Goal: Task Accomplishment & Management: Manage account settings

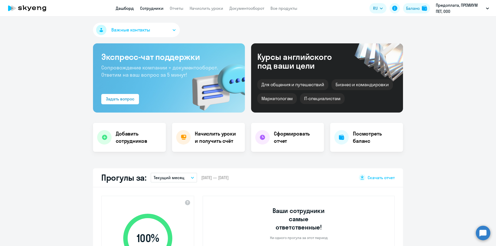
click at [149, 6] on link "Сотрудники" at bounding box center [152, 8] width 24 height 5
select select "30"
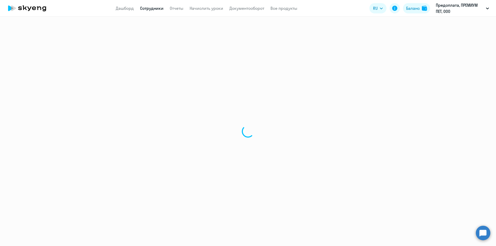
select select "30"
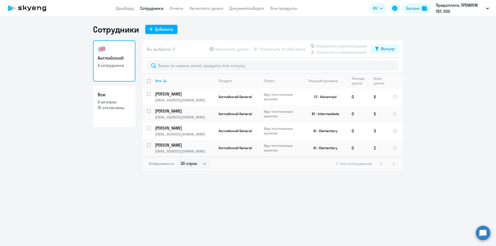
click at [302, 221] on div "Сотрудники Добавить Английский 4 сотрудника Все 4 активно 10 отключены Вы выбра…" at bounding box center [248, 132] width 496 height 230
click at [240, 150] on span "Английский General" at bounding box center [235, 148] width 33 height 5
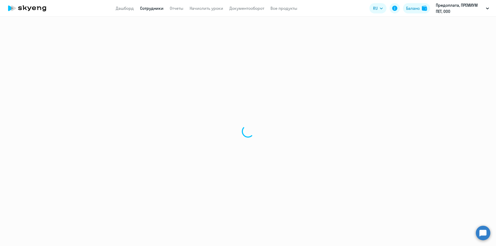
select select "english"
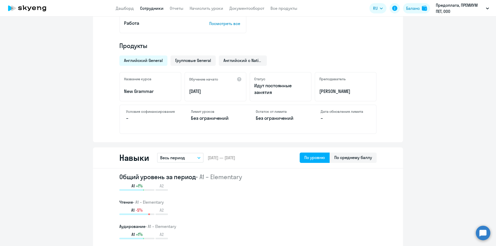
scroll to position [181, 0]
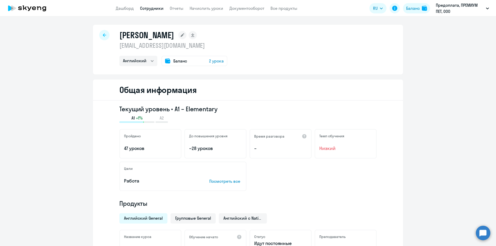
select select "30"
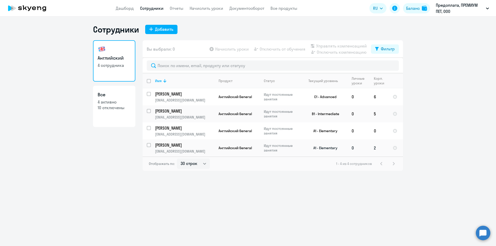
click at [150, 149] on input "select row 16651842" at bounding box center [152, 148] width 10 height 10
checkbox input "true"
click at [241, 51] on span "Начислить уроки" at bounding box center [232, 49] width 34 height 6
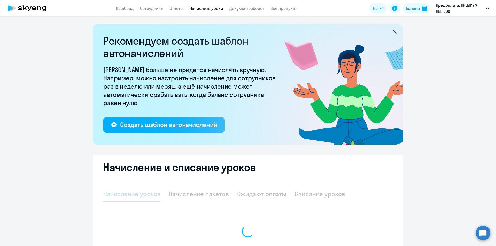
select select "10"
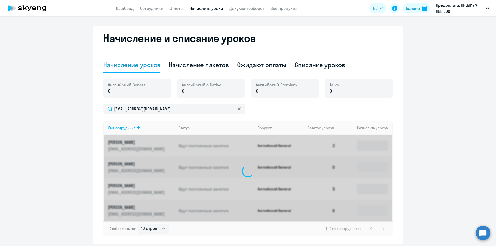
scroll to position [125, 0]
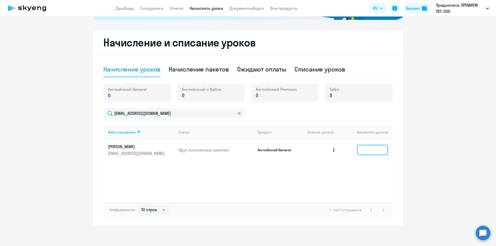
click at [364, 152] on input at bounding box center [372, 150] width 31 height 10
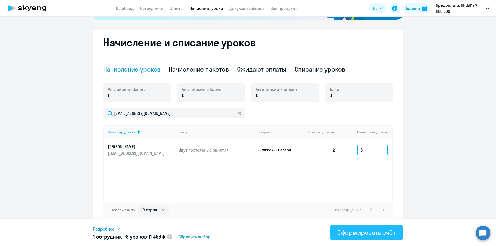
type input "8"
click at [347, 233] on div "Сформировать счёт" at bounding box center [367, 233] width 58 height 8
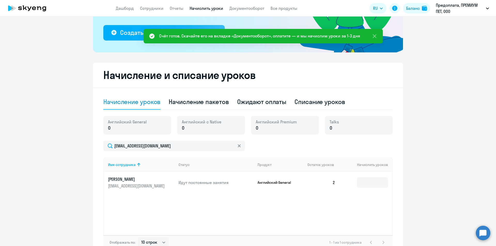
scroll to position [47, 0]
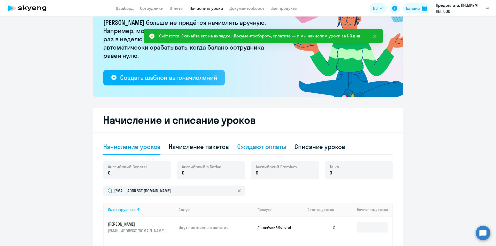
click at [264, 149] on div "Ожидают оплаты" at bounding box center [261, 147] width 49 height 8
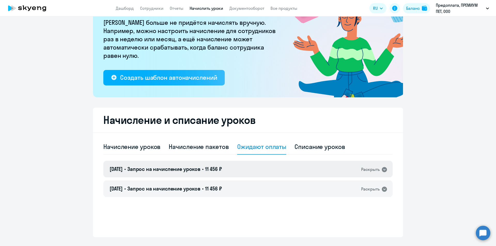
click at [189, 170] on span "Запрос на начисление уроков" at bounding box center [163, 169] width 73 height 6
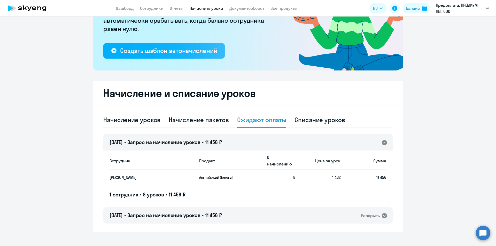
scroll to position [74, 0]
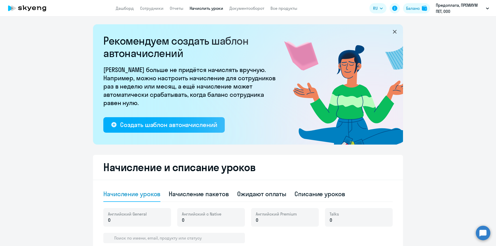
select select "10"
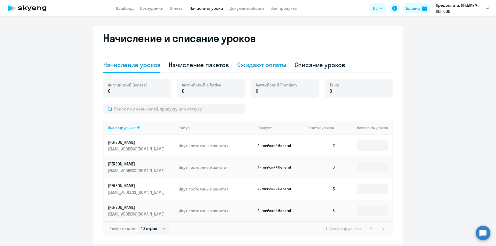
click at [259, 67] on div "Ожидают оплаты" at bounding box center [261, 65] width 49 height 8
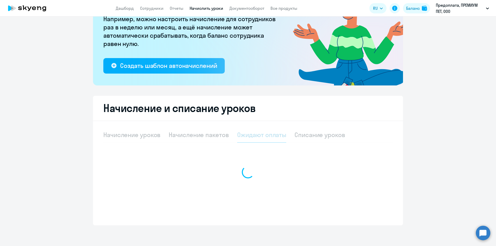
scroll to position [59, 0]
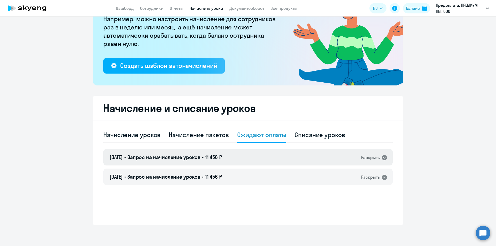
click at [230, 158] on div "[DATE] • Запрос на начисление уроков • 11 456 ₽ Раскрыть" at bounding box center [248, 157] width 290 height 17
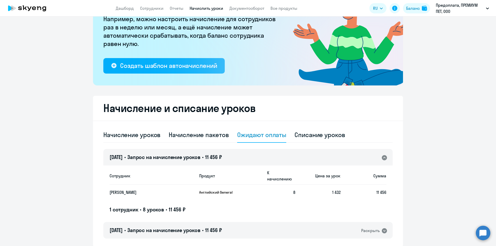
scroll to position [74, 0]
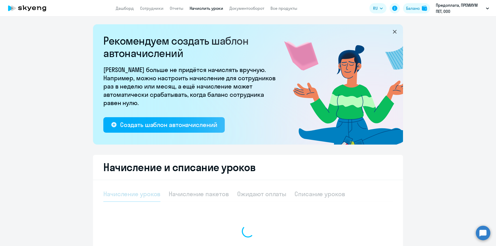
select select "10"
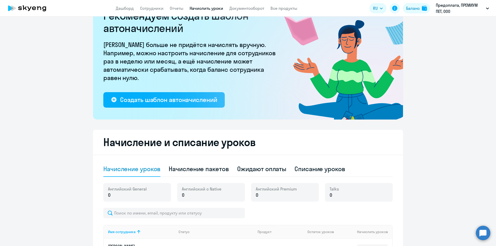
scroll to position [129, 0]
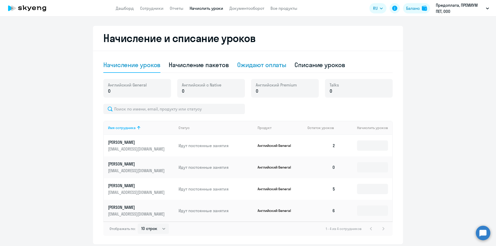
click at [239, 66] on div "Ожидают оплаты" at bounding box center [261, 65] width 49 height 8
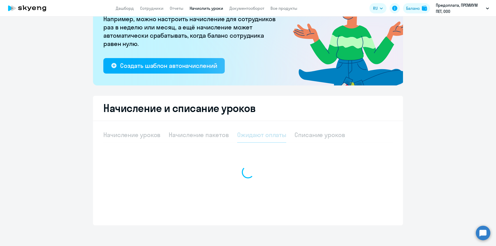
scroll to position [59, 0]
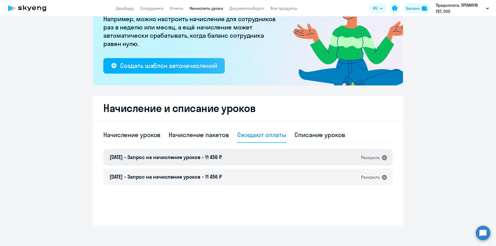
click at [222, 158] on span "11 456 ₽" at bounding box center [213, 157] width 17 height 6
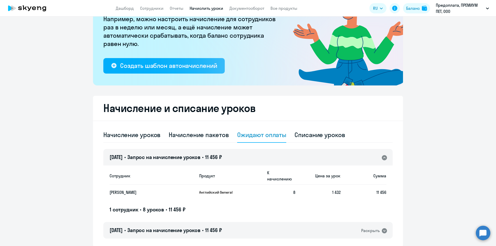
scroll to position [74, 0]
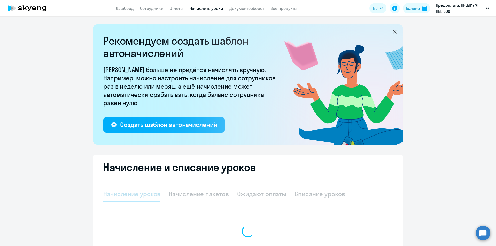
select select "10"
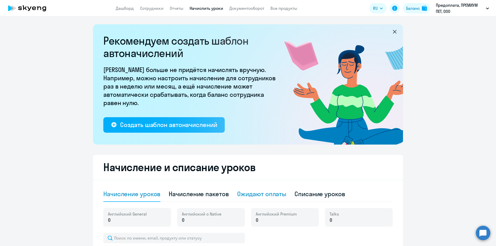
click at [272, 196] on div "Ожидают оплаты" at bounding box center [261, 194] width 49 height 8
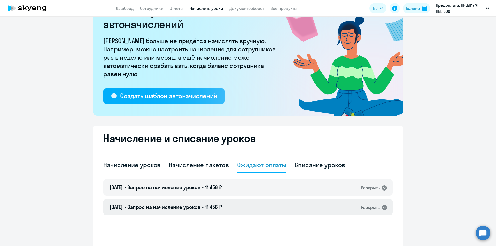
scroll to position [59, 0]
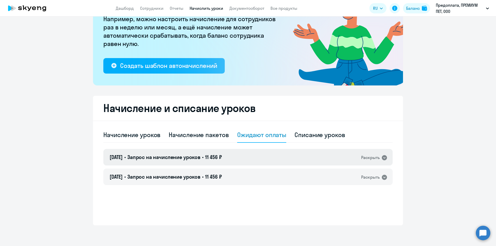
click at [219, 159] on span "11 456 ₽" at bounding box center [213, 157] width 17 height 6
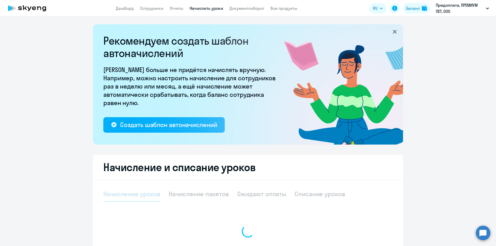
select select "10"
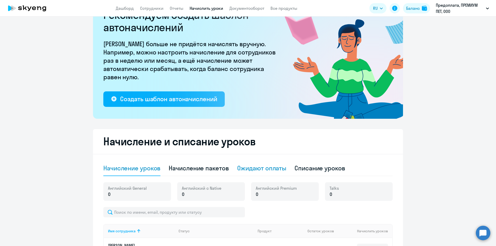
click at [260, 169] on div "Ожидают оплаты" at bounding box center [261, 168] width 49 height 8
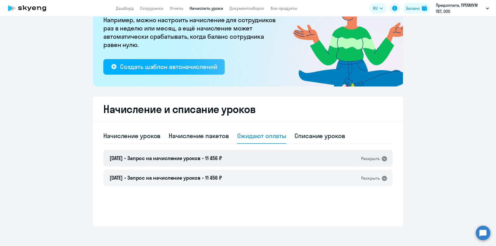
scroll to position [59, 0]
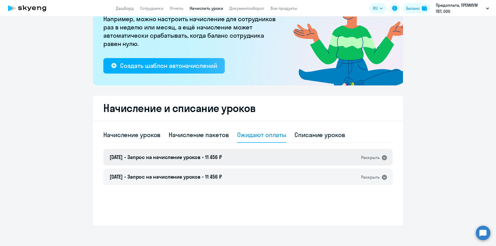
click at [248, 159] on div "[DATE] • Запрос на начисление уроков • 11 456 ₽ Раскрыть" at bounding box center [248, 157] width 290 height 17
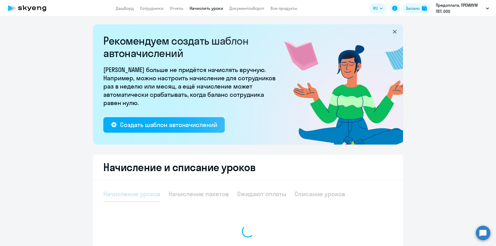
select select "10"
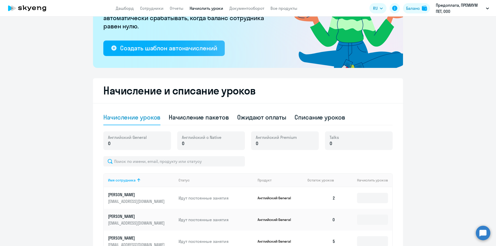
scroll to position [78, 0]
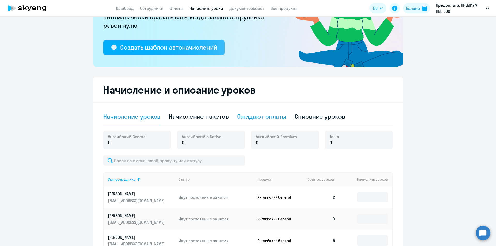
click at [241, 117] on div "Ожидают оплаты" at bounding box center [261, 116] width 49 height 8
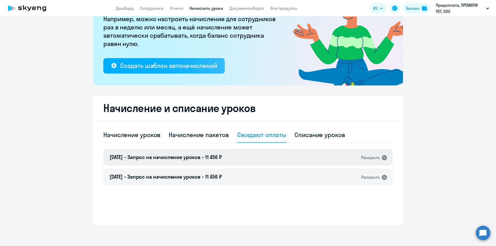
click at [201, 165] on div "[DATE] • Запрос на начисление уроков • 11 456 ₽ Раскрыть" at bounding box center [248, 157] width 290 height 17
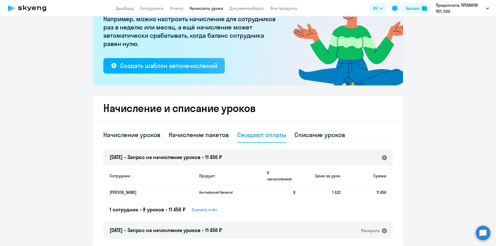
scroll to position [74, 0]
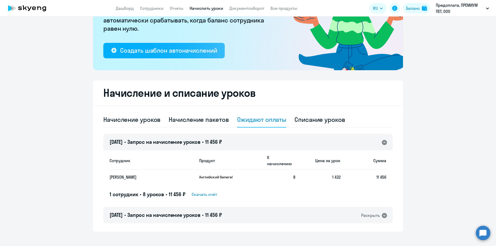
click at [198, 192] on span "Скачать счёт" at bounding box center [204, 195] width 25 height 6
